Goal: Task Accomplishment & Management: Complete application form

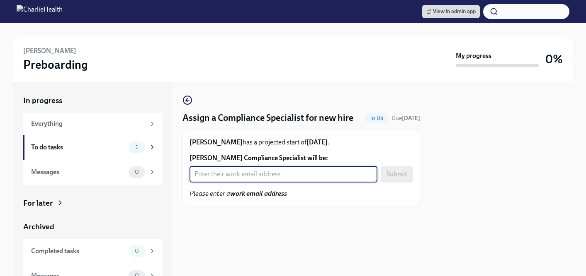
click at [245, 171] on input "Scott Moore's Compliance Specialist will be:" at bounding box center [283, 174] width 188 height 17
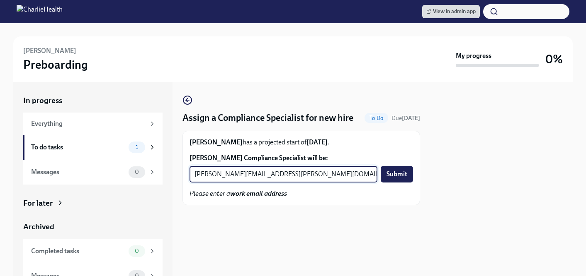
type input "kristy.johnson@charliehealth.com"
click at [381, 166] on button "Submit" at bounding box center [397, 174] width 32 height 17
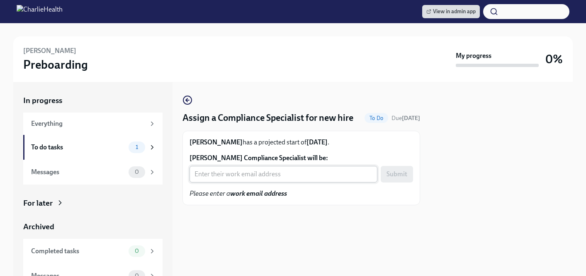
click at [262, 173] on input "Natalie Weaver's Compliance Specialist will be:" at bounding box center [283, 174] width 188 height 17
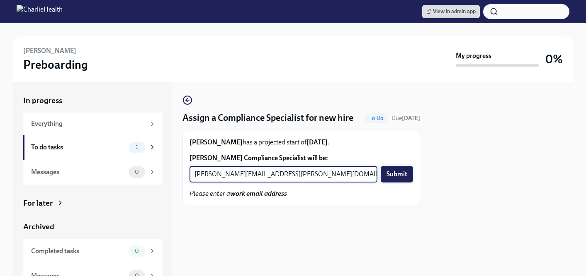
type input "michelle.winograd@charliehealth.com"
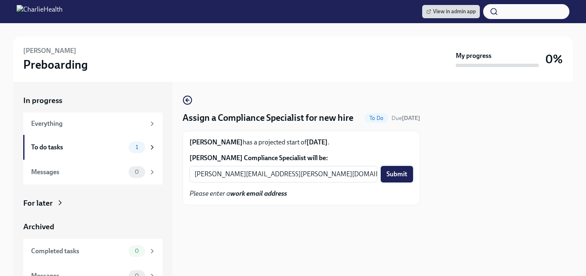
click at [393, 175] on span "Submit" at bounding box center [396, 174] width 21 height 8
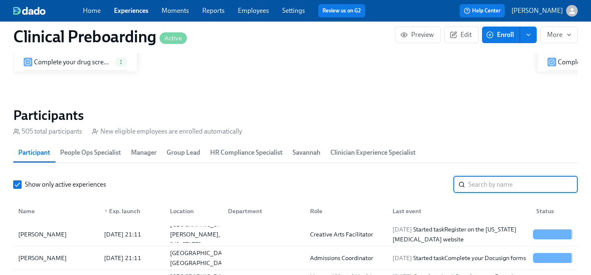
scroll to position [0, 10955]
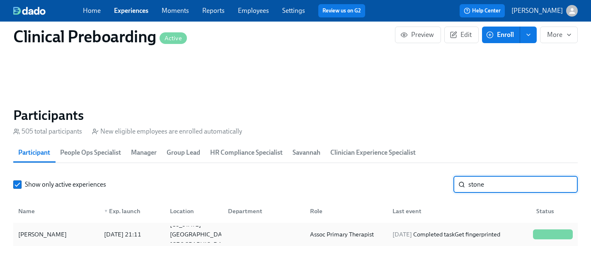
type input "stone"
click at [43, 233] on div "[PERSON_NAME]" at bounding box center [42, 234] width 55 height 10
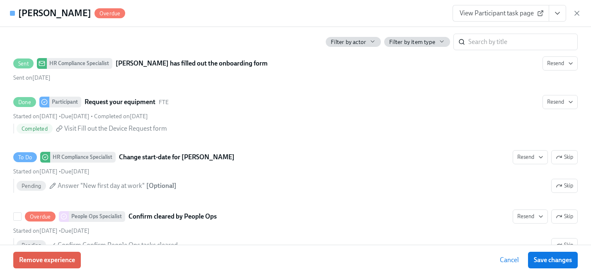
scroll to position [1610, 0]
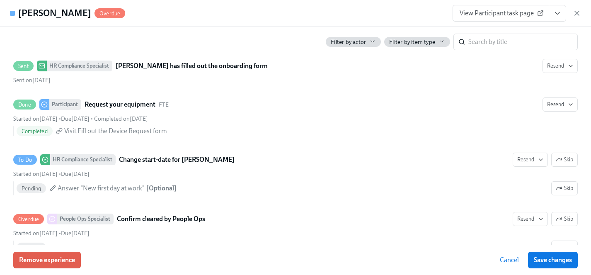
click at [560, 12] on icon "View task page" at bounding box center [557, 13] width 8 height 8
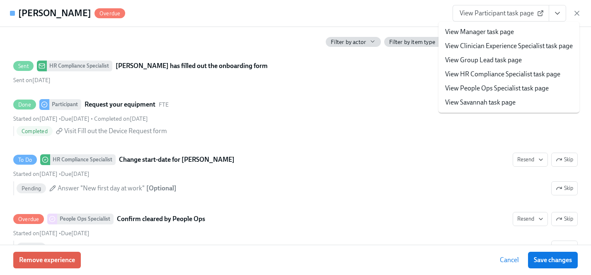
click at [483, 87] on link "View People Ops Specialist task page" at bounding box center [497, 88] width 104 height 9
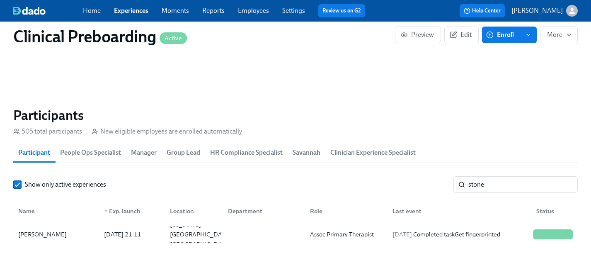
click at [505, 35] on span "Enroll" at bounding box center [501, 35] width 26 height 8
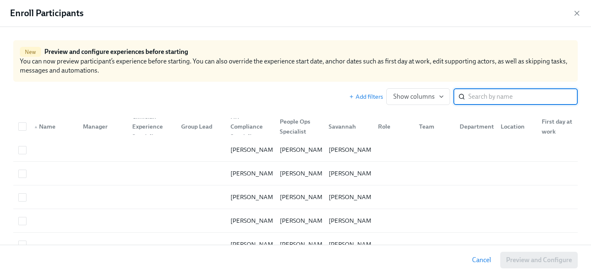
click at [493, 96] on input "search" at bounding box center [522, 96] width 109 height 17
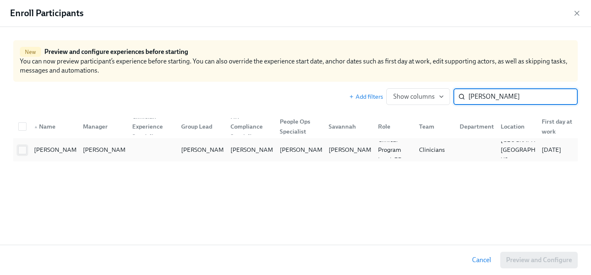
type input "[PERSON_NAME]"
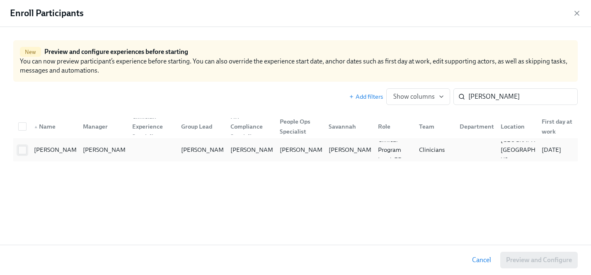
click at [24, 148] on input "checkbox" at bounding box center [22, 149] width 7 height 7
checkbox input "true"
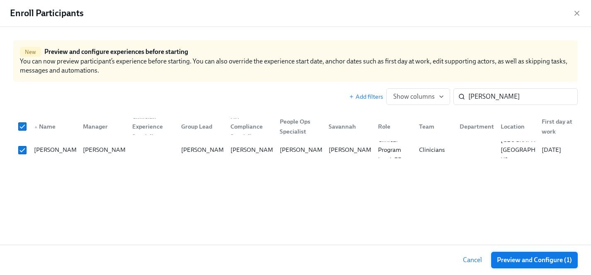
click at [537, 263] on span "Preview and Configure (1)" at bounding box center [534, 260] width 75 height 8
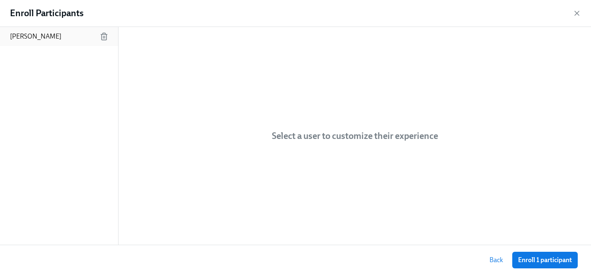
click at [38, 36] on p "[PERSON_NAME]" at bounding box center [35, 36] width 51 height 9
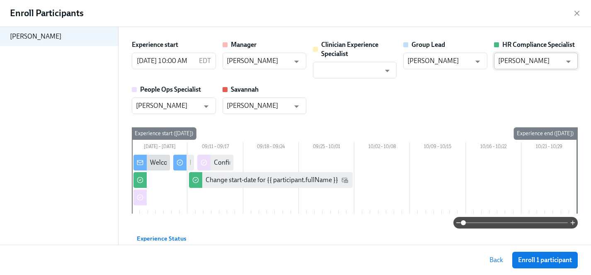
click at [527, 62] on input "[PERSON_NAME]" at bounding box center [529, 61] width 63 height 17
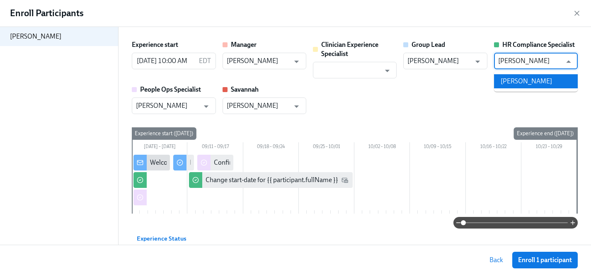
click at [532, 81] on li "[PERSON_NAME]" at bounding box center [536, 81] width 84 height 14
type input "[PERSON_NAME]"
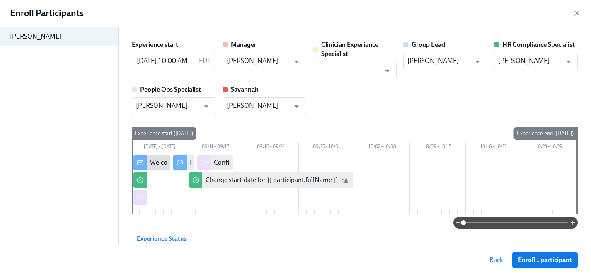
click at [380, 96] on div "Experience start [DATE] 10:00 AM EDT ​ Manager [PERSON_NAME] ​ Clinician Experi…" at bounding box center [355, 77] width 446 height 74
click at [543, 260] on span "Enroll 1 participant" at bounding box center [545, 260] width 54 height 8
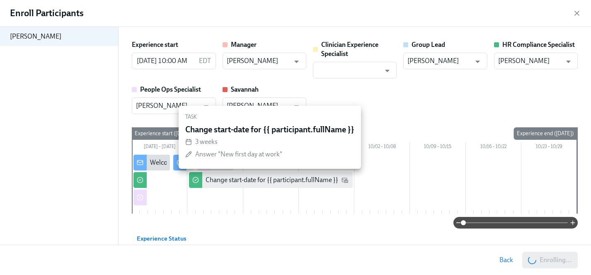
scroll to position [0, 11086]
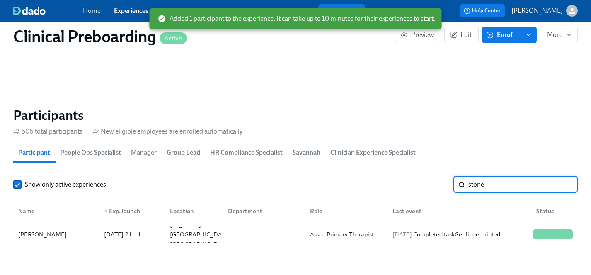
drag, startPoint x: 497, startPoint y: 187, endPoint x: 414, endPoint y: 187, distance: 83.3
click at [414, 187] on div "Show only active experiences stone ​" at bounding box center [295, 184] width 565 height 17
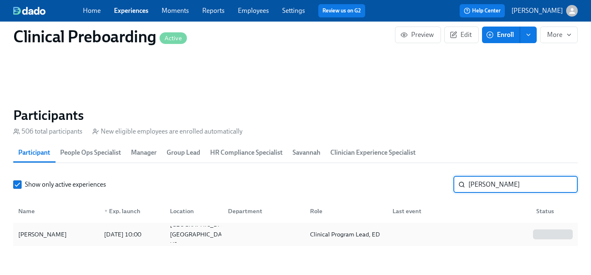
type input "[PERSON_NAME]"
click at [45, 233] on div "[PERSON_NAME]" at bounding box center [42, 234] width 55 height 10
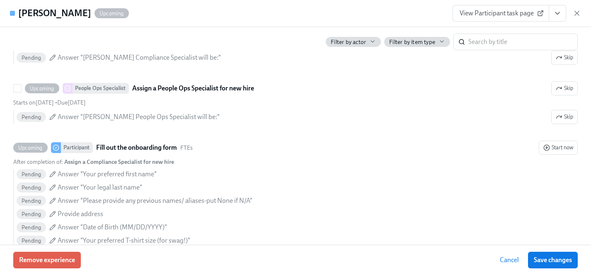
scroll to position [298, 0]
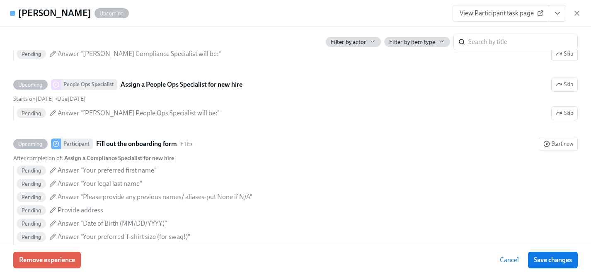
click at [557, 14] on icon "View task page" at bounding box center [557, 13] width 4 height 2
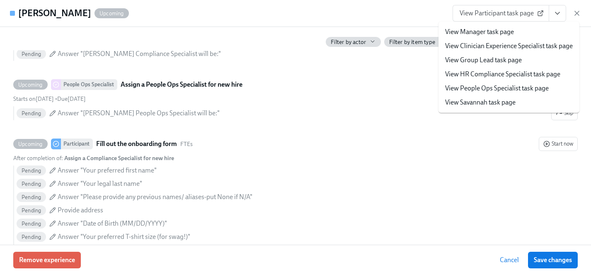
click at [487, 75] on link "View HR Compliance Specialist task page" at bounding box center [502, 74] width 115 height 9
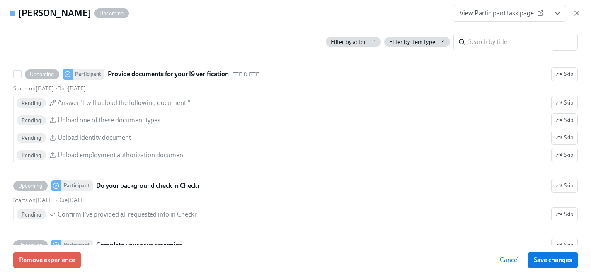
scroll to position [901, 0]
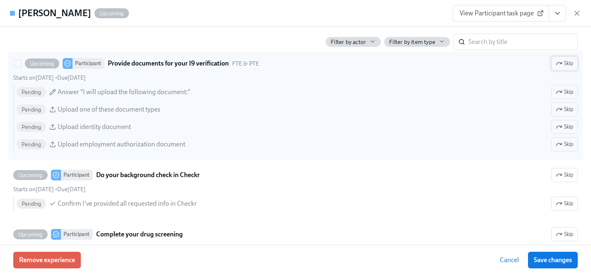
click at [561, 63] on icon "button" at bounding box center [559, 63] width 7 height 7
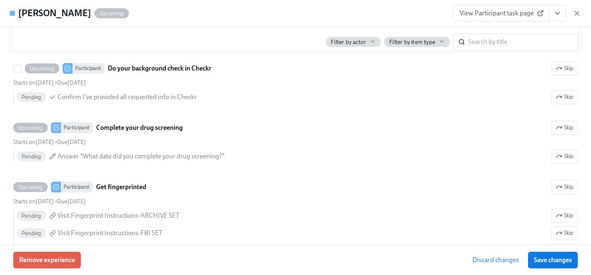
scroll to position [1007, 0]
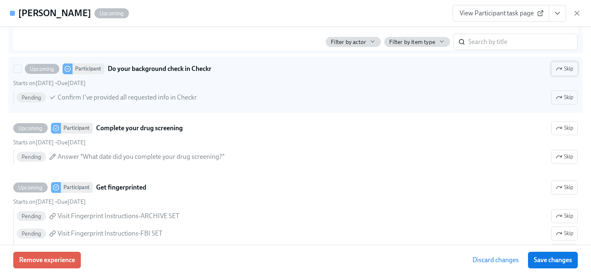
click at [566, 70] on span "Skip" at bounding box center [564, 69] width 17 height 8
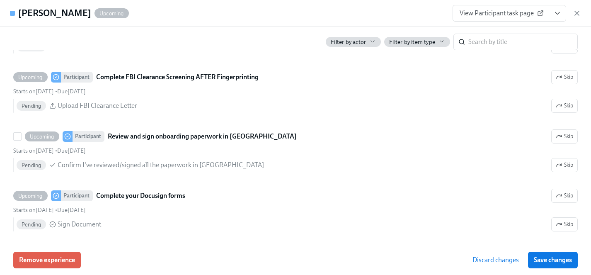
scroll to position [1250, 0]
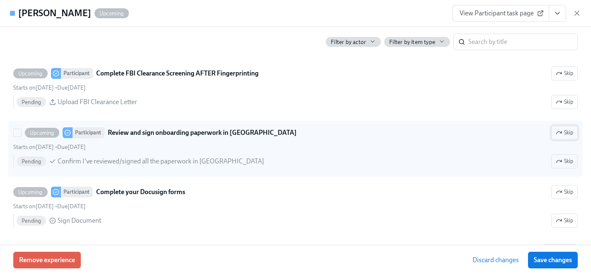
click at [560, 132] on icon "button" at bounding box center [559, 132] width 5 height 2
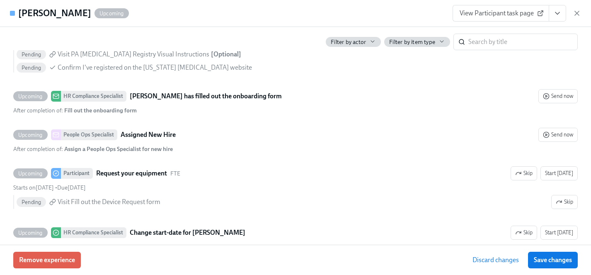
scroll to position [1654, 0]
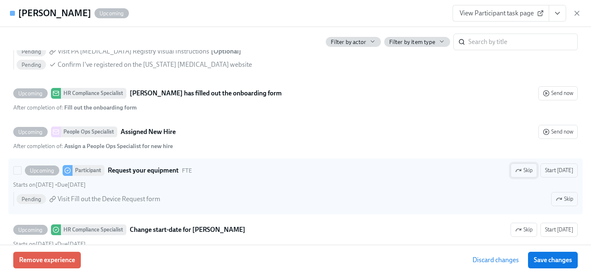
click at [527, 171] on span "Skip" at bounding box center [523, 170] width 17 height 8
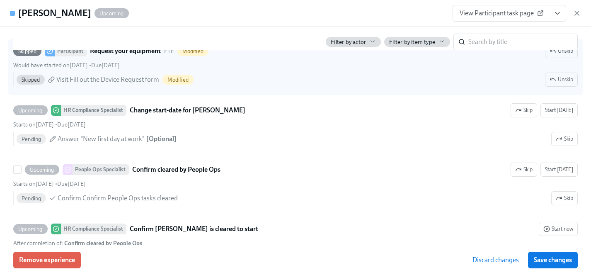
scroll to position [1807, 0]
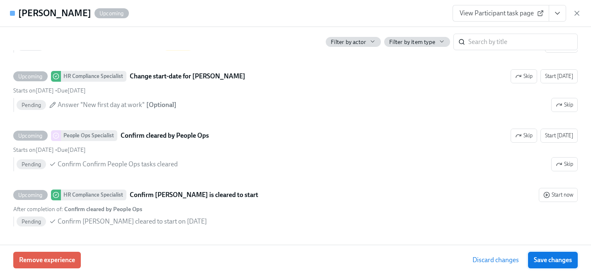
click at [558, 258] on span "Save changes" at bounding box center [553, 260] width 38 height 8
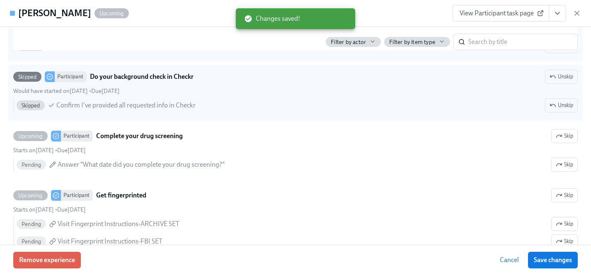
scroll to position [1002, 0]
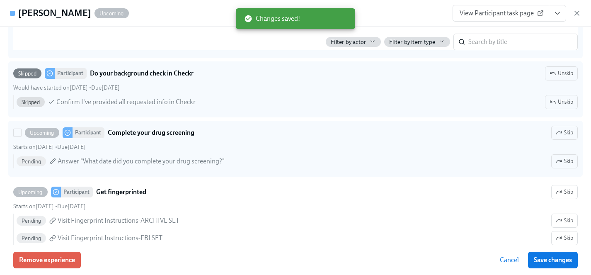
click at [560, 133] on icon "button" at bounding box center [559, 132] width 7 height 7
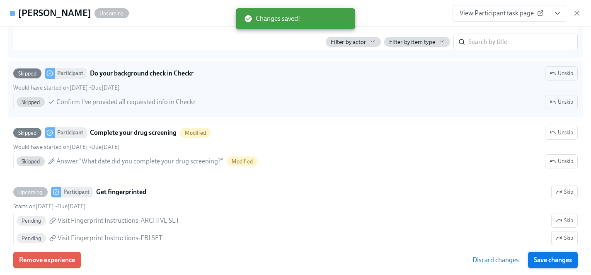
click at [562, 259] on span "Save changes" at bounding box center [553, 260] width 38 height 8
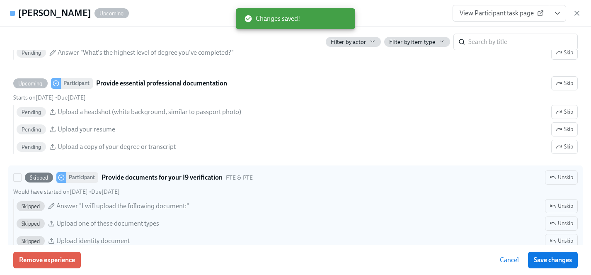
scroll to position [786, 0]
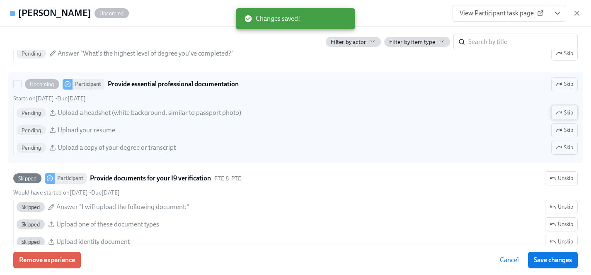
click at [567, 111] on span "Skip" at bounding box center [564, 113] width 17 height 8
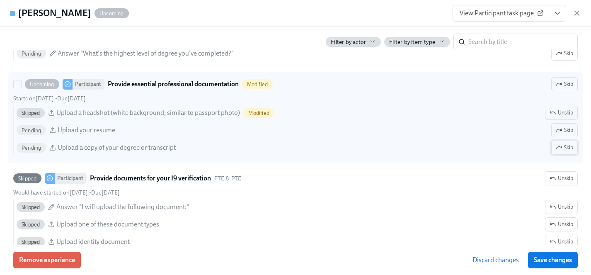
click at [564, 149] on span "Skip" at bounding box center [564, 147] width 17 height 8
click at [564, 131] on span "Skip" at bounding box center [564, 130] width 17 height 8
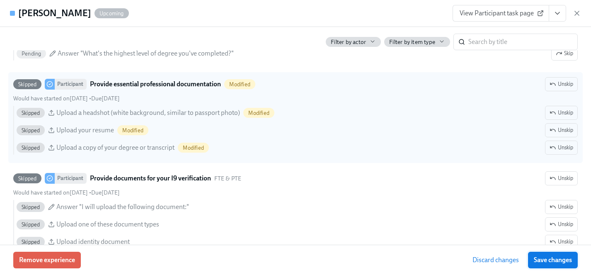
click at [559, 262] on span "Save changes" at bounding box center [553, 260] width 38 height 8
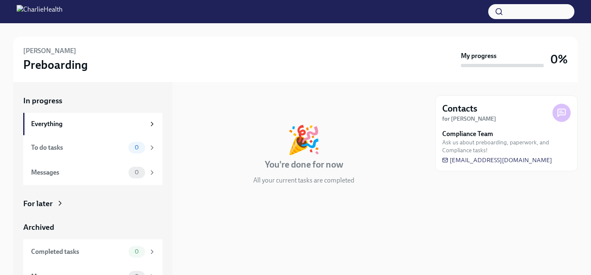
click at [43, 202] on div "For later" at bounding box center [37, 203] width 29 height 11
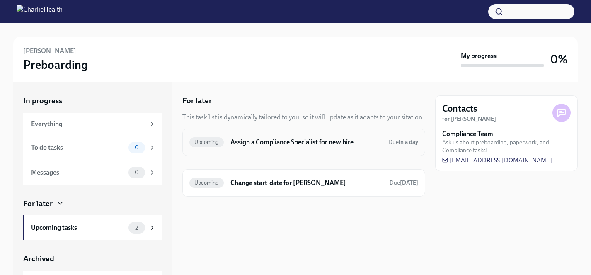
click at [254, 146] on h6 "Assign a Compliance Specialist for new hire" at bounding box center [305, 142] width 151 height 9
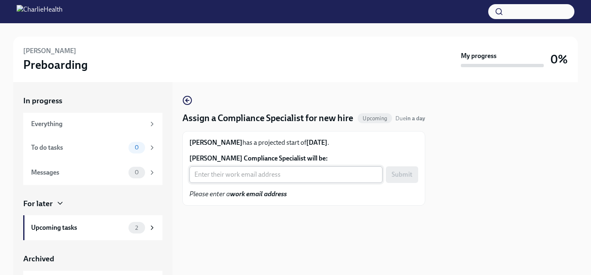
click at [247, 182] on input "Matthew Murray's Compliance Specialist will be:" at bounding box center [285, 174] width 193 height 17
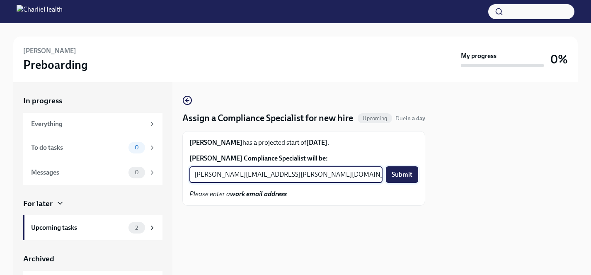
type input "briana.holloway@charliehealth.com"
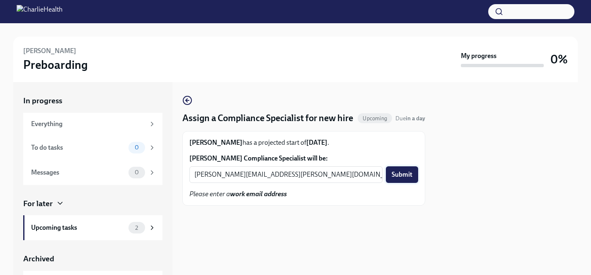
click at [403, 174] on span "Submit" at bounding box center [402, 174] width 21 height 8
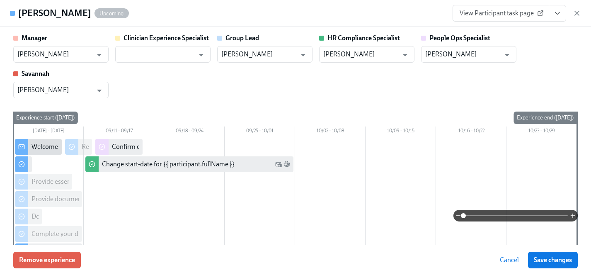
scroll to position [0, 11086]
click at [497, 11] on span "View Participant task page" at bounding box center [501, 13] width 82 height 8
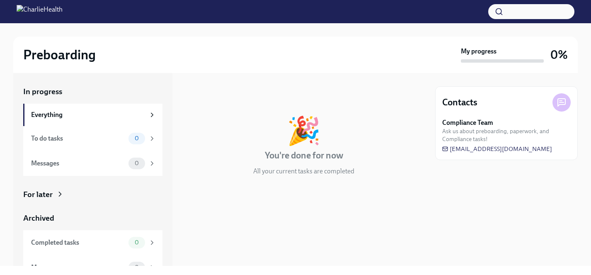
click at [45, 198] on div "For later" at bounding box center [37, 194] width 29 height 11
